Goal: Task Accomplishment & Management: Use online tool/utility

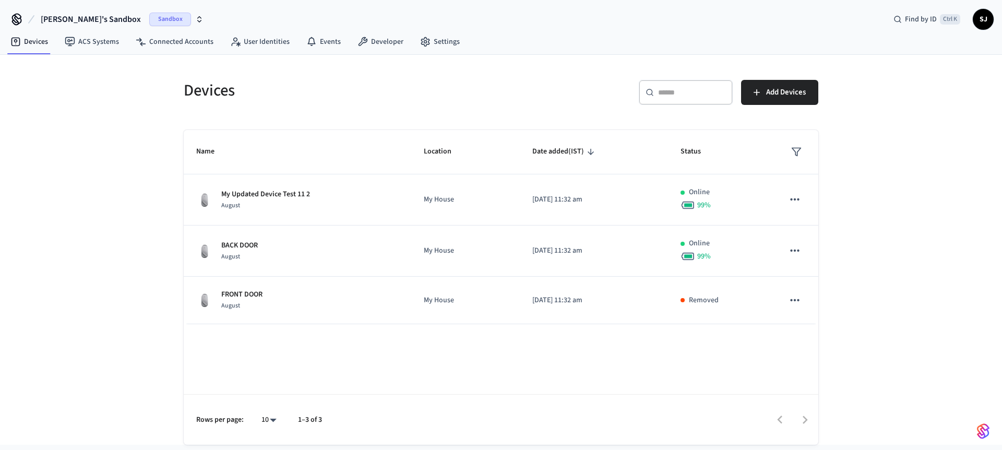
click at [56, 14] on span "[PERSON_NAME]'s Sandbox" at bounding box center [91, 19] width 100 height 13
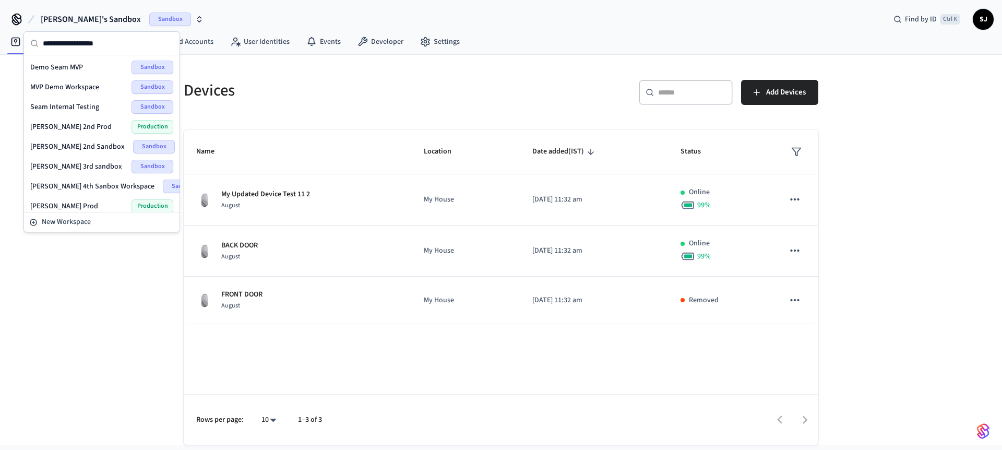
click at [63, 101] on div "Seam Internal Testing Sandbox" at bounding box center [101, 107] width 143 height 14
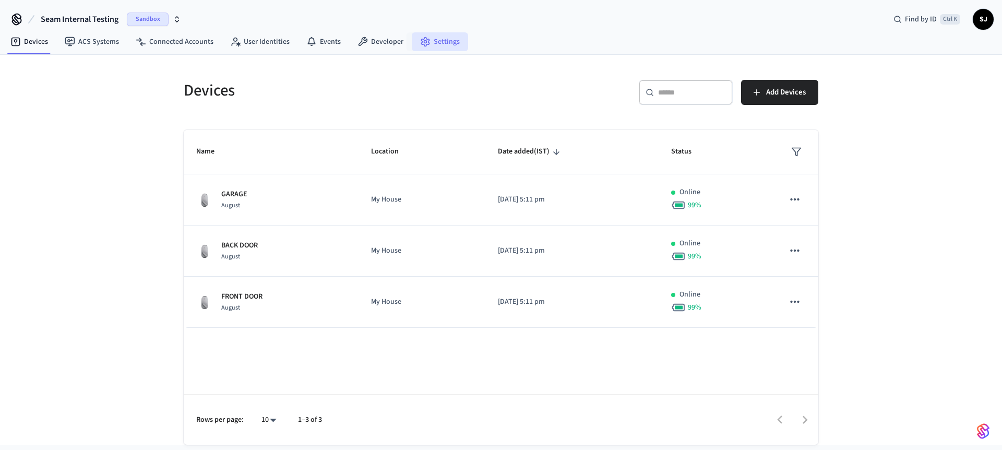
click at [414, 35] on link "Settings" at bounding box center [440, 41] width 56 height 19
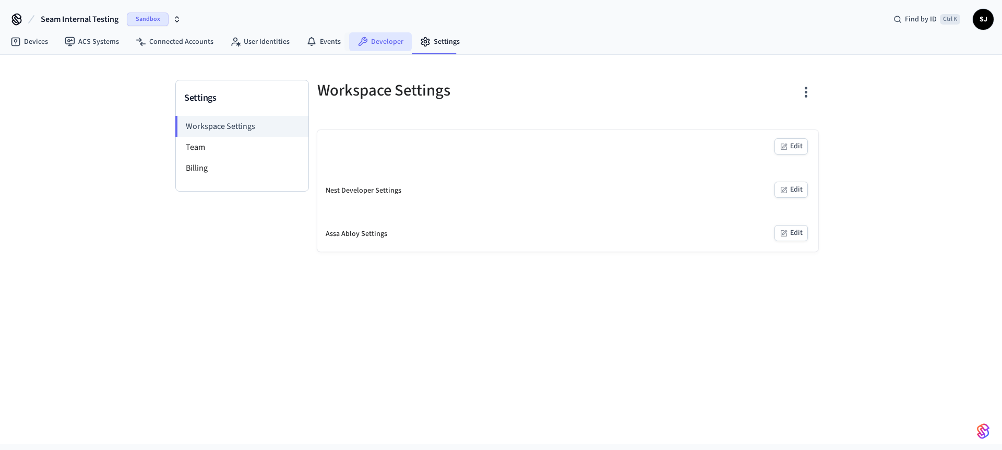
click at [389, 40] on link "Developer" at bounding box center [380, 41] width 63 height 19
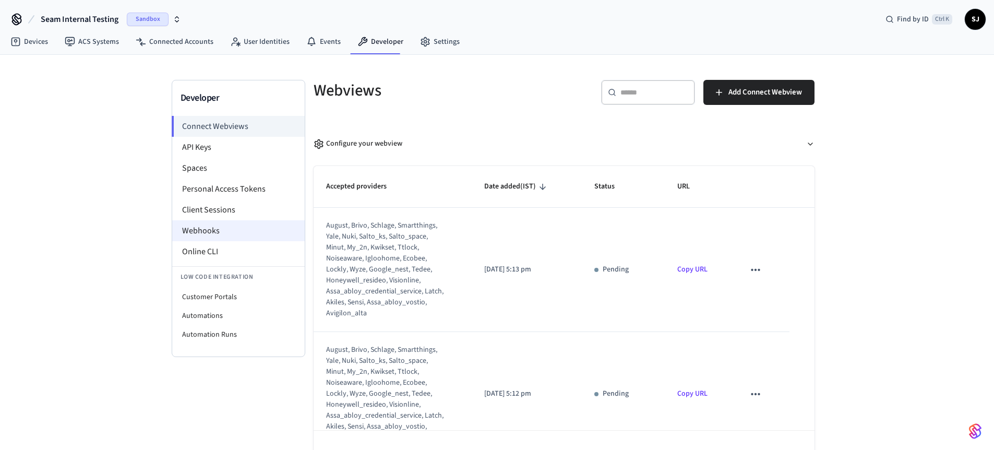
click at [215, 220] on li "Webhooks" at bounding box center [238, 230] width 133 height 21
click at [196, 235] on li "Webhooks" at bounding box center [238, 230] width 133 height 21
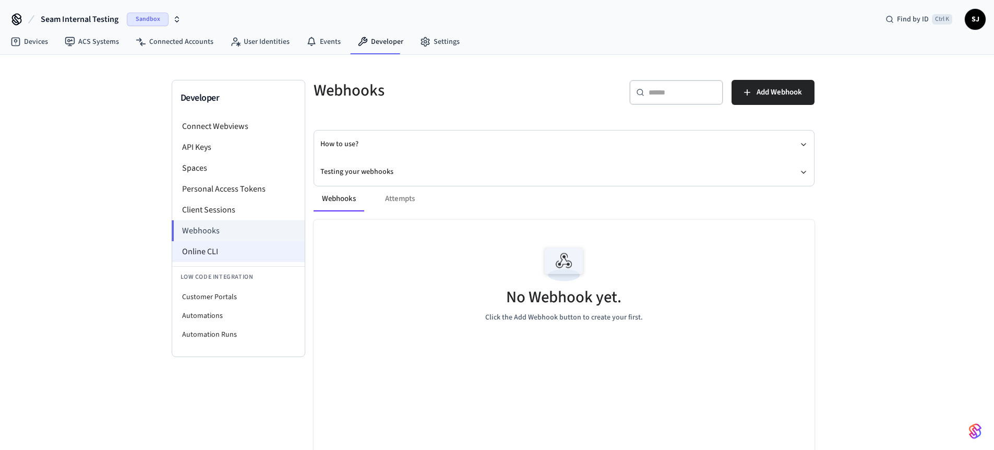
click at [231, 247] on li "Online CLI" at bounding box center [238, 251] width 133 height 21
click at [241, 291] on li "Customer Portals" at bounding box center [238, 296] width 133 height 19
select select "**********"
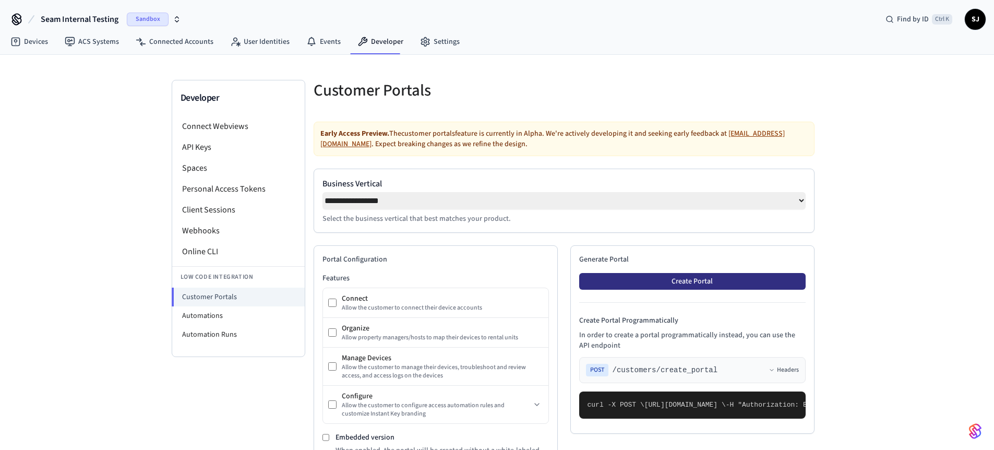
click at [658, 282] on button "Create Portal" at bounding box center [692, 281] width 226 height 17
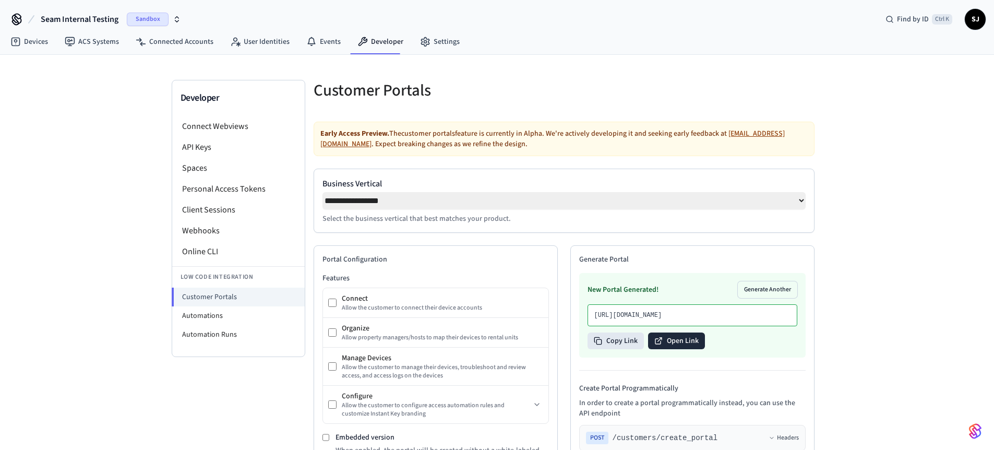
click at [669, 349] on button "Open Link" at bounding box center [676, 340] width 57 height 17
